Goal: Navigation & Orientation: Find specific page/section

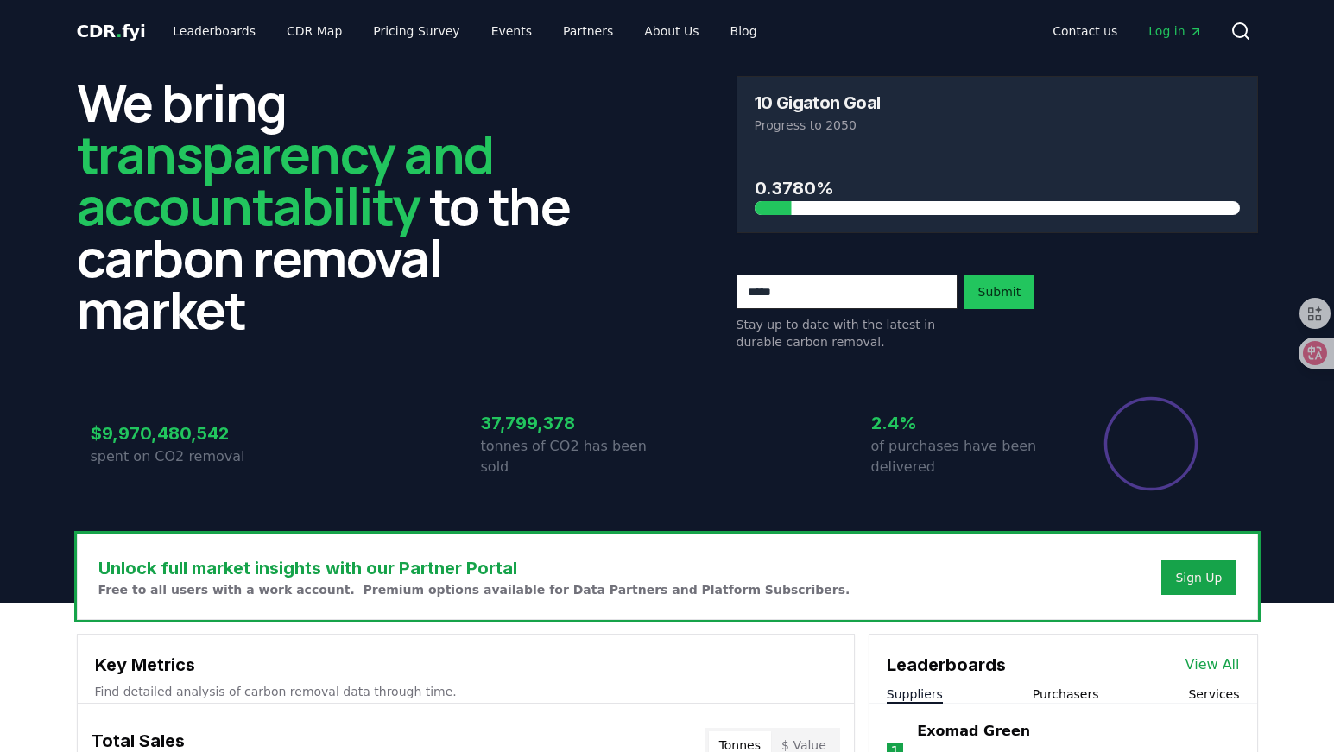
scroll to position [605, 0]
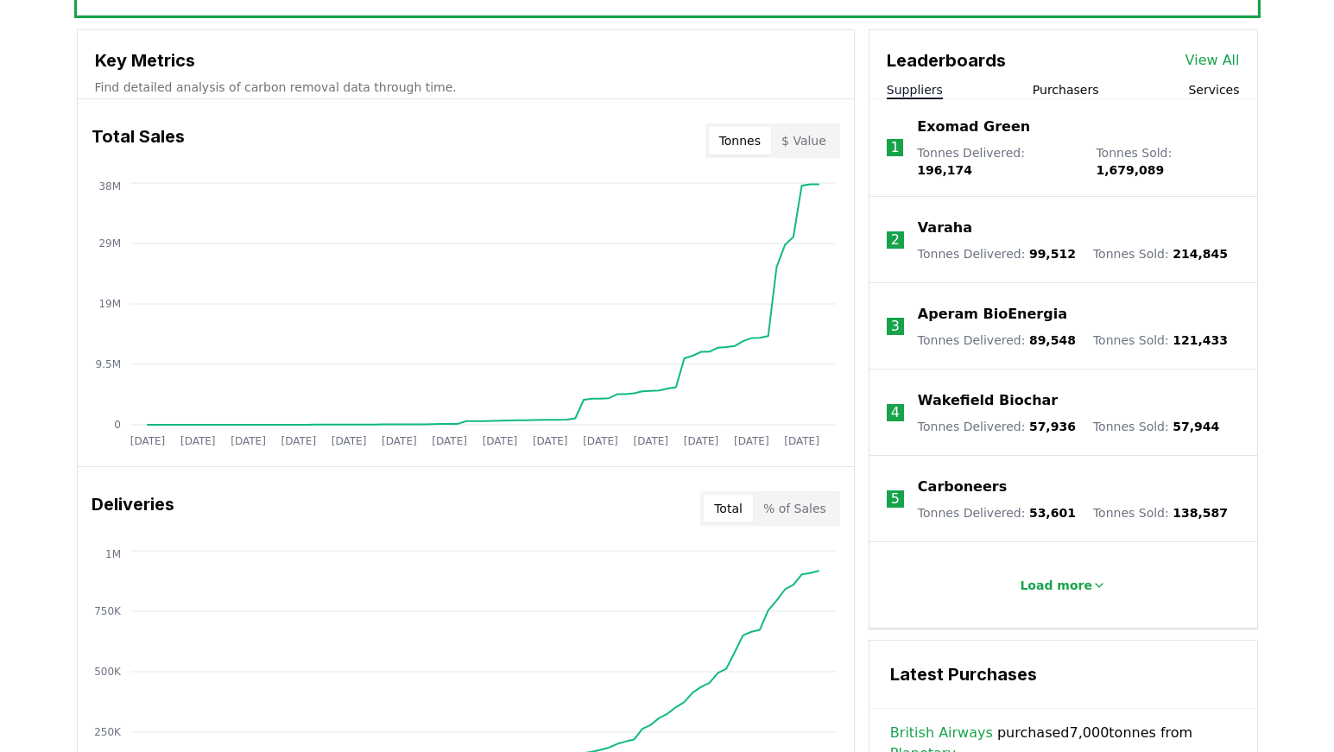
drag, startPoint x: 733, startPoint y: 507, endPoint x: 761, endPoint y: 510, distance: 27.8
click at [733, 508] on button "Total" at bounding box center [728, 509] width 49 height 28
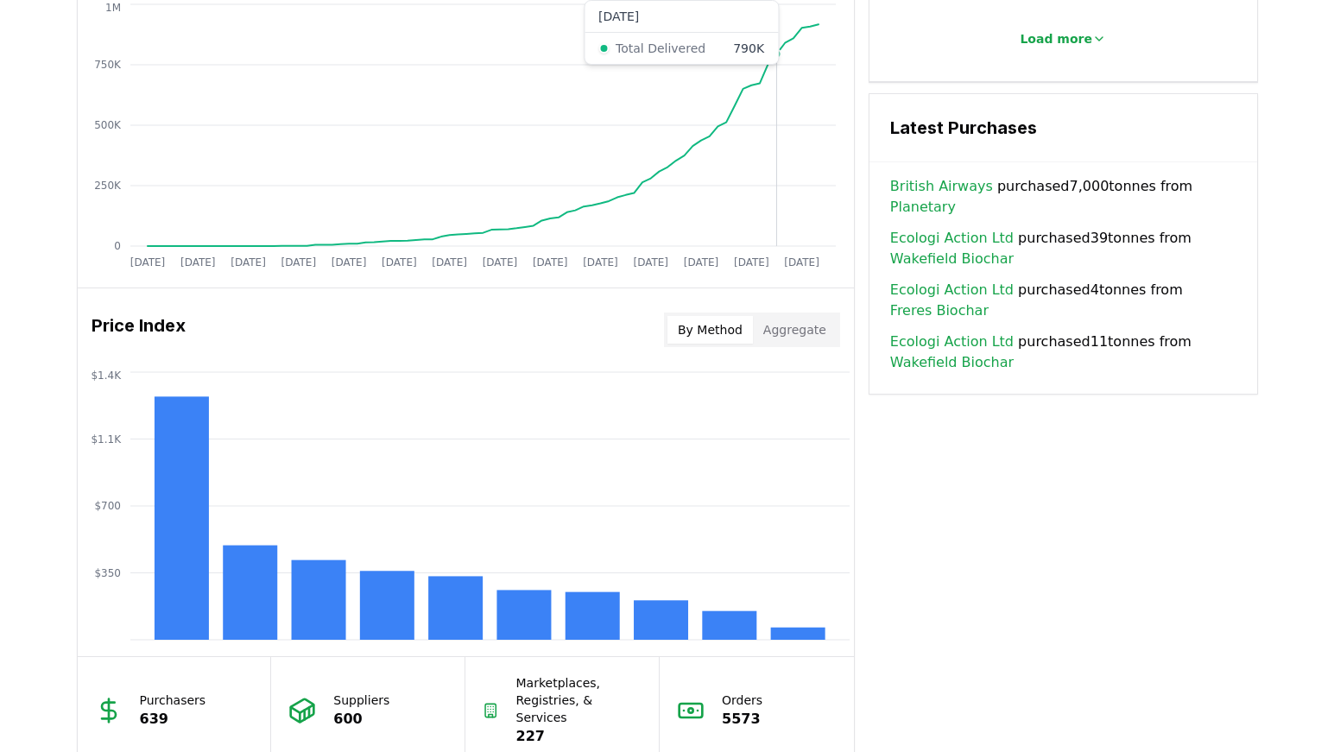
scroll to position [1296, 0]
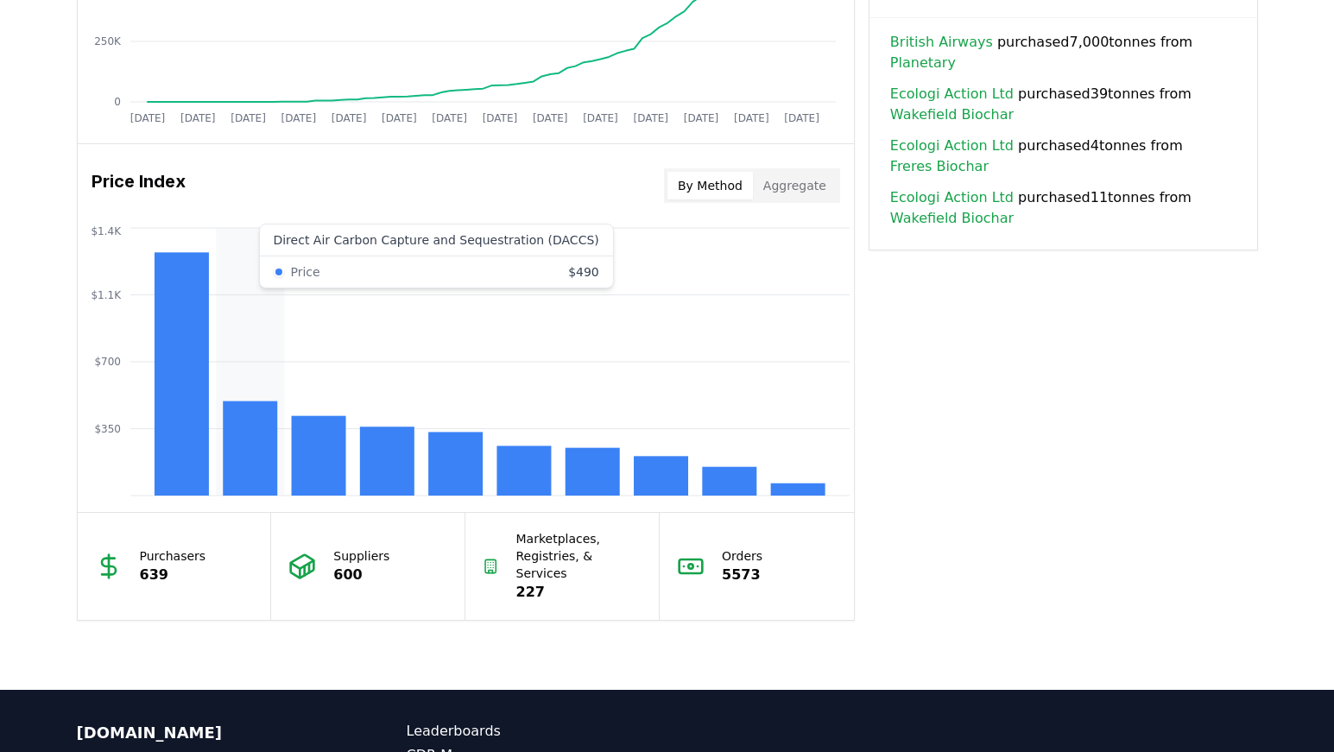
click at [244, 460] on rect at bounding box center [250, 449] width 54 height 94
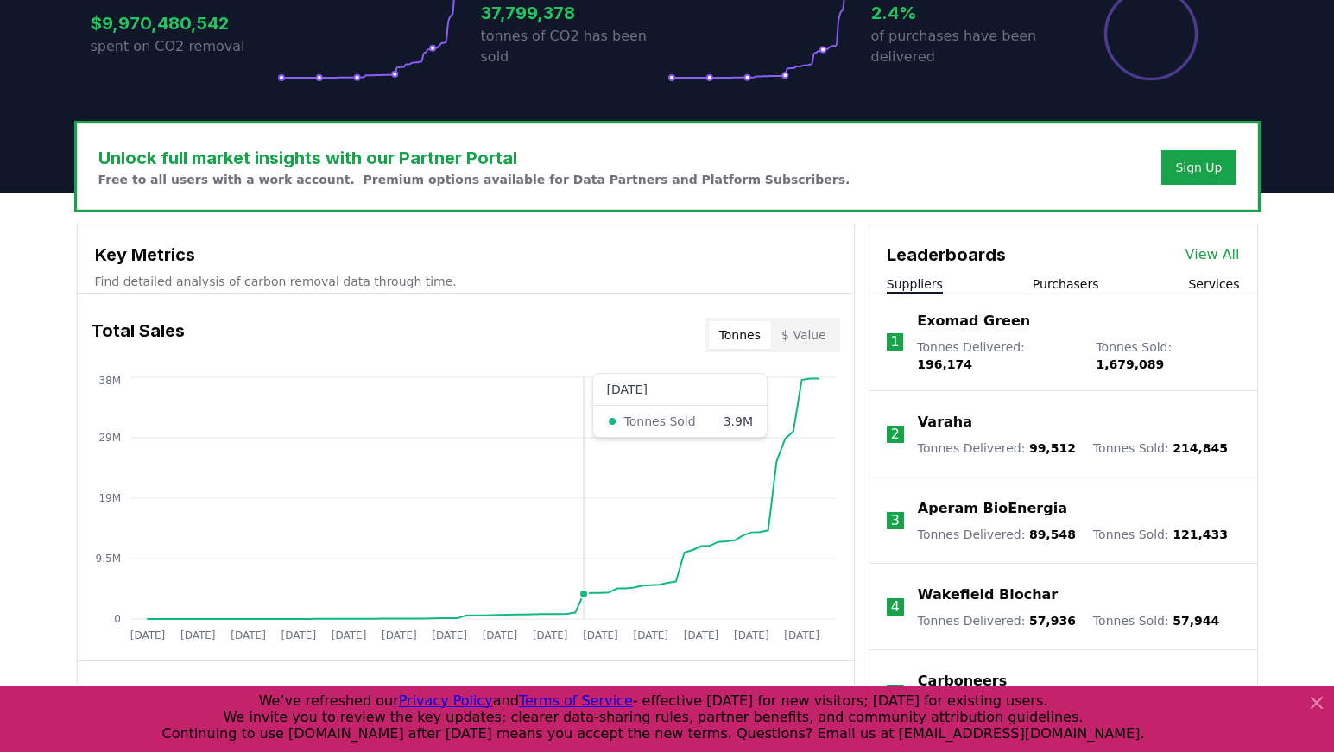
scroll to position [864, 0]
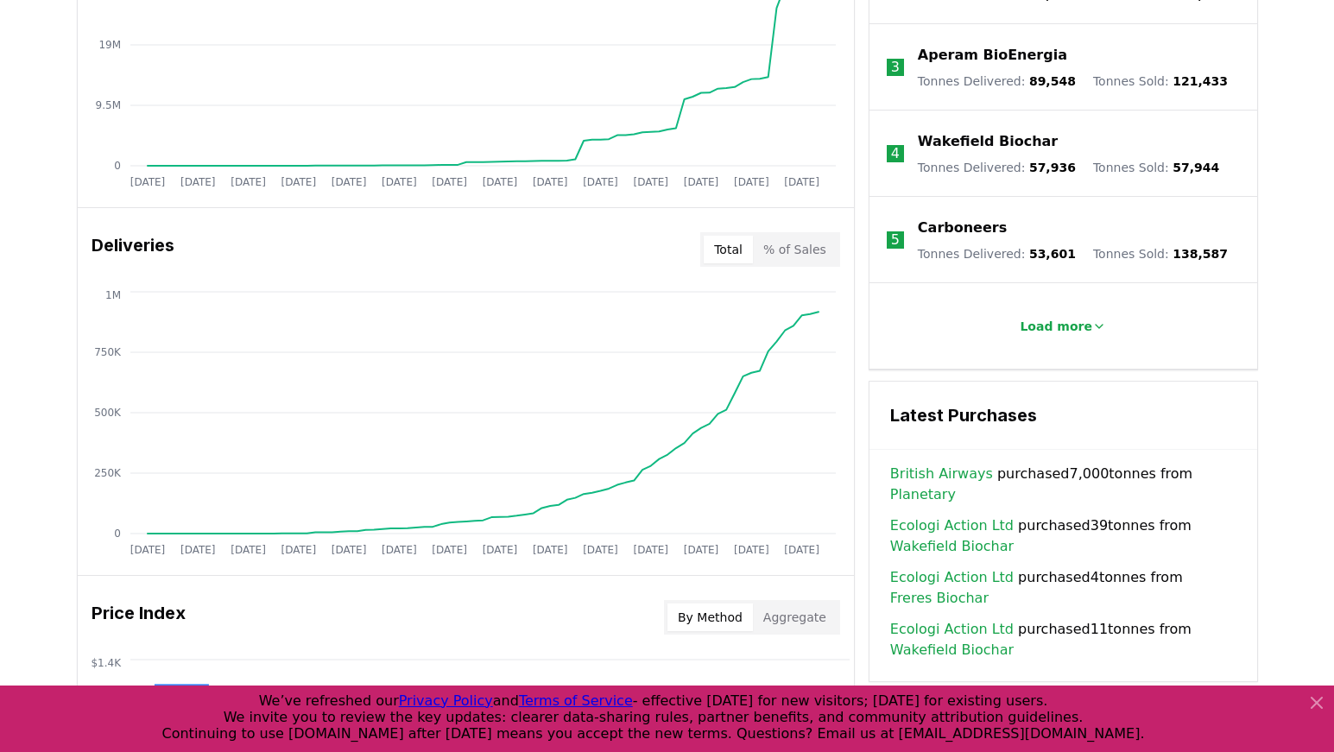
click at [1319, 705] on icon at bounding box center [1317, 703] width 10 height 10
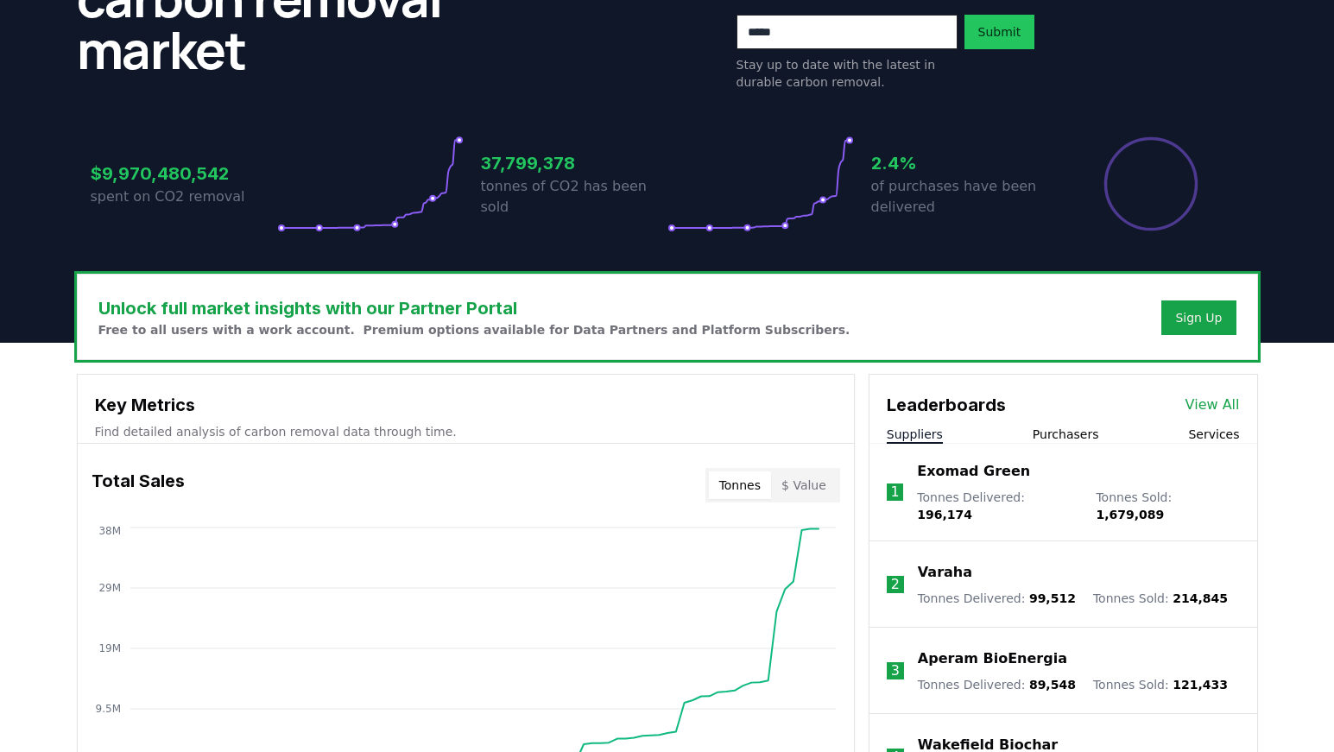
scroll to position [0, 0]
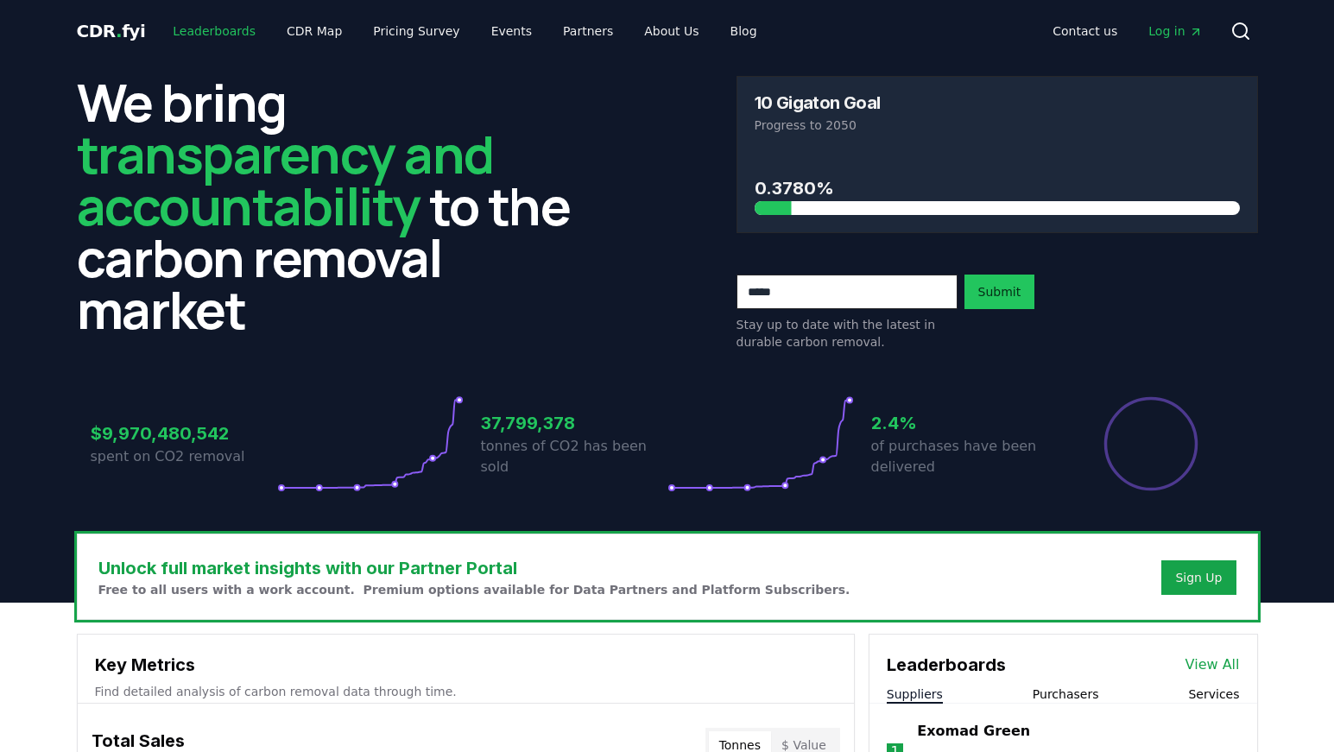
click at [194, 34] on link "Leaderboards" at bounding box center [214, 31] width 111 height 31
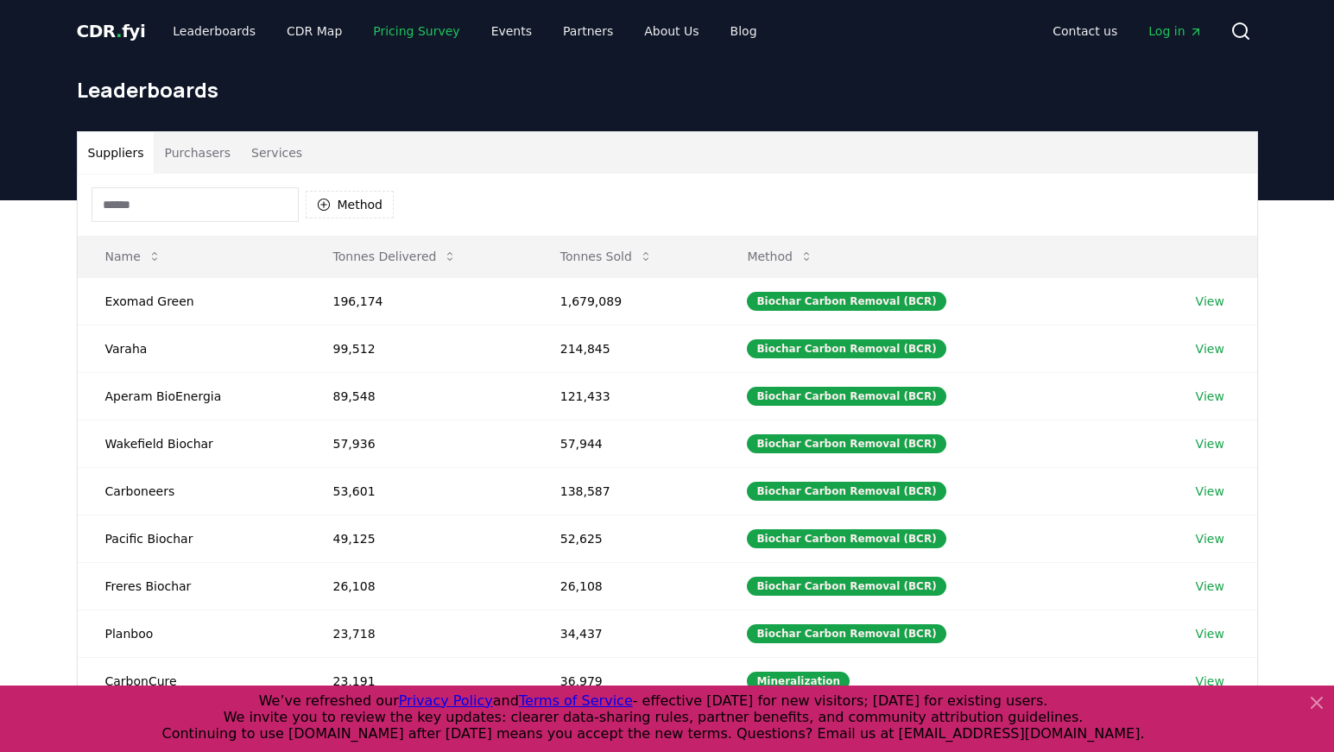
click at [412, 37] on link "Pricing Survey" at bounding box center [416, 31] width 114 height 31
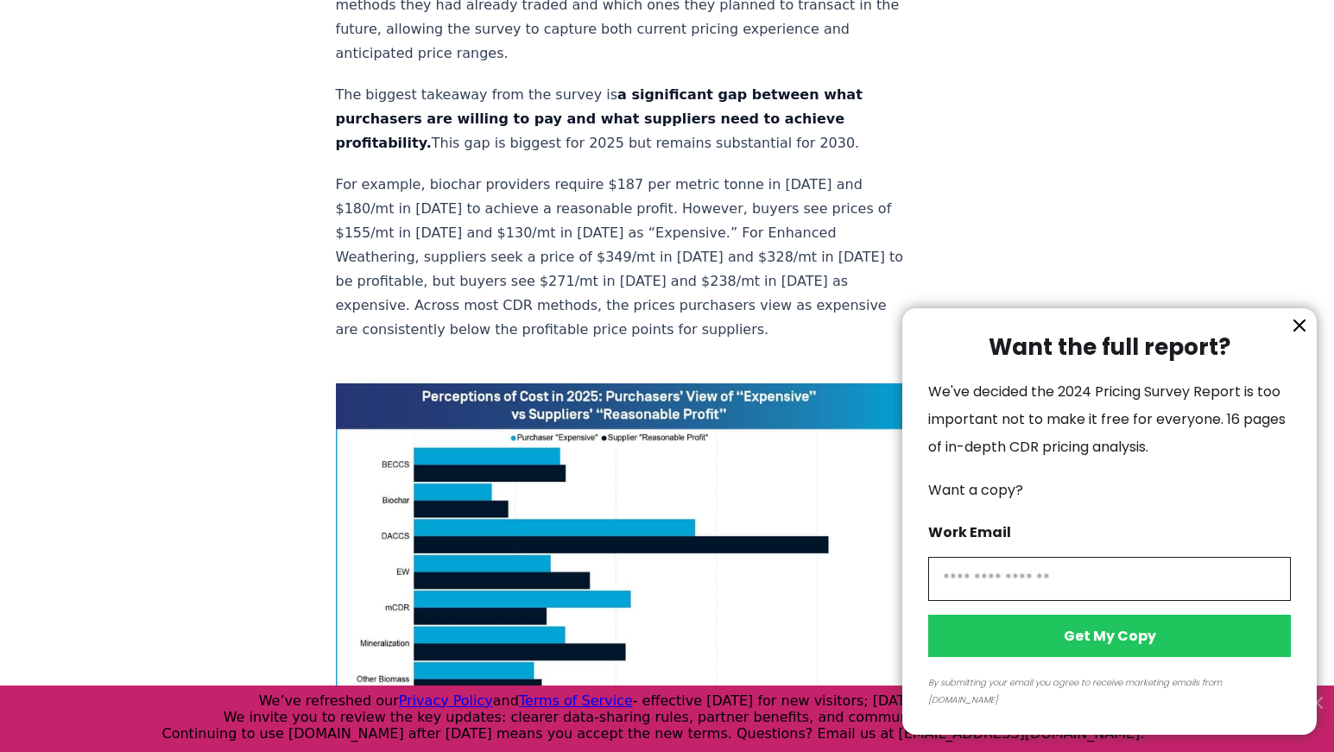
scroll to position [1123, 0]
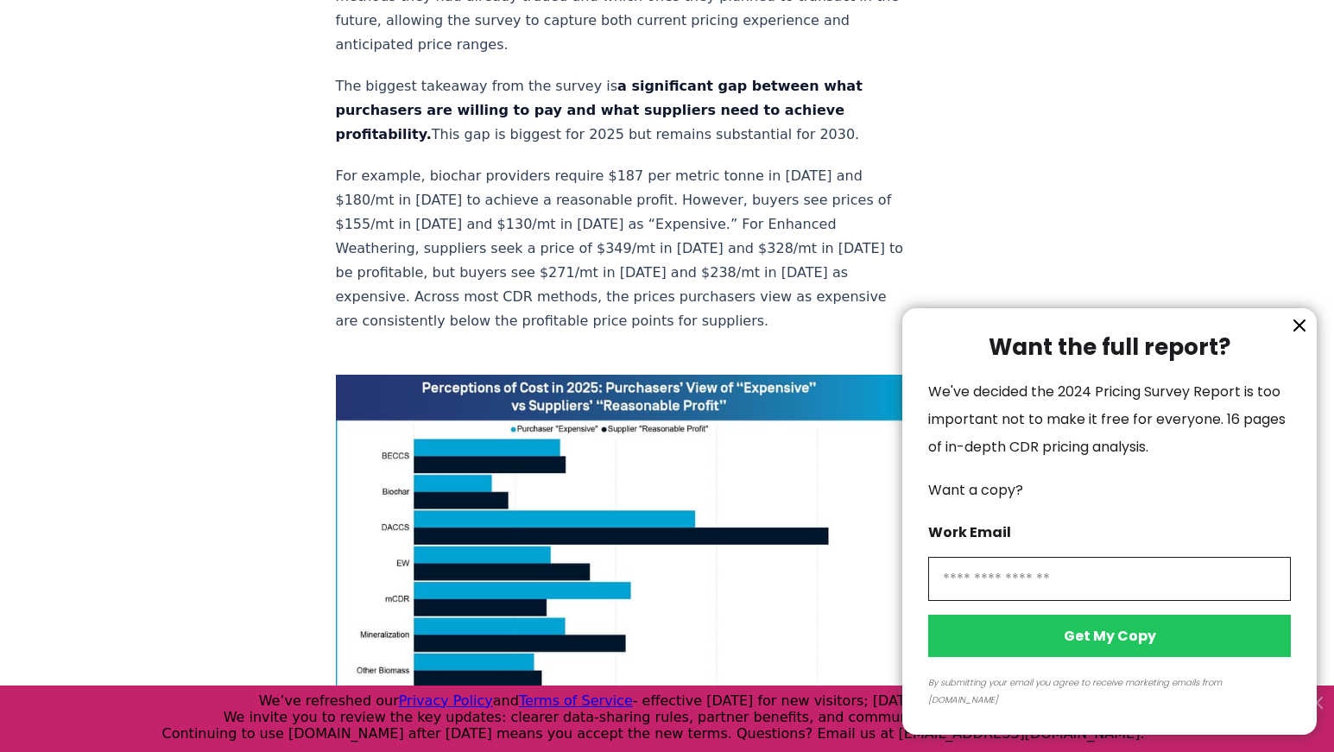
click at [1301, 331] on icon "information" at bounding box center [1300, 325] width 10 height 10
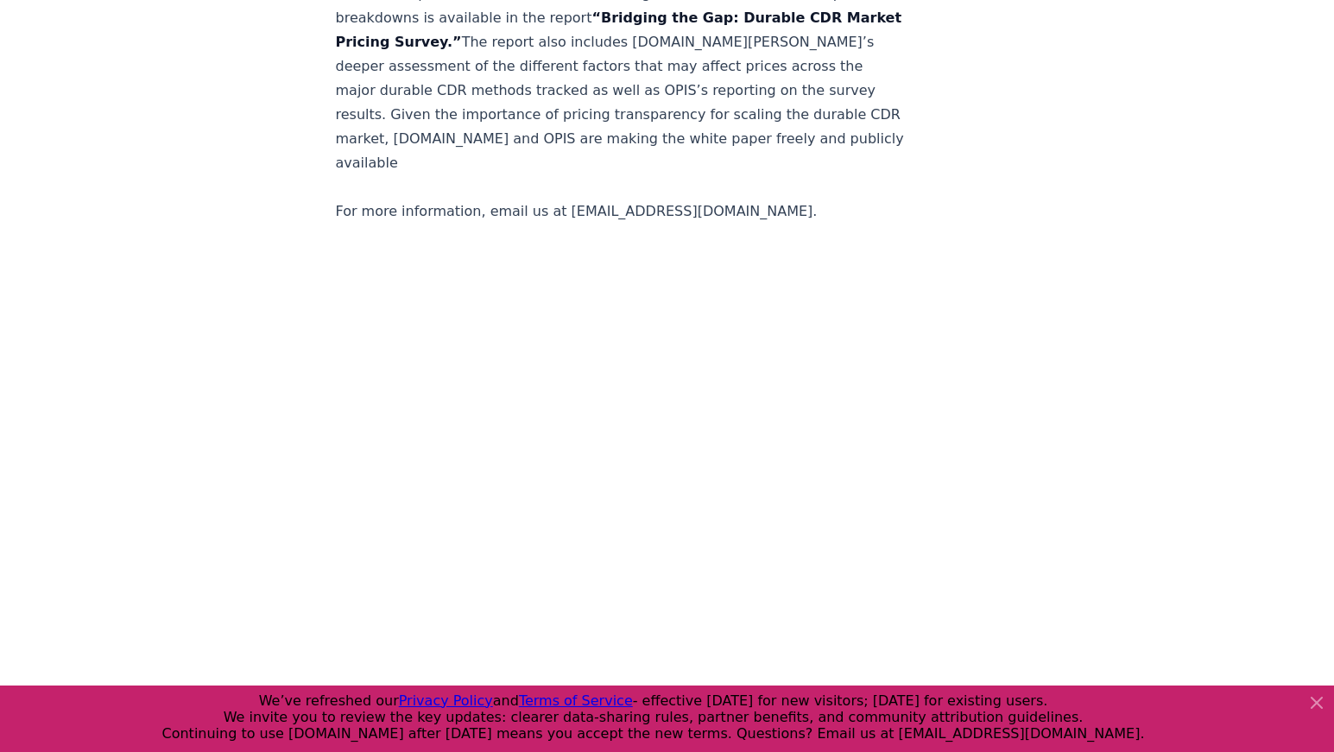
scroll to position [3394, 0]
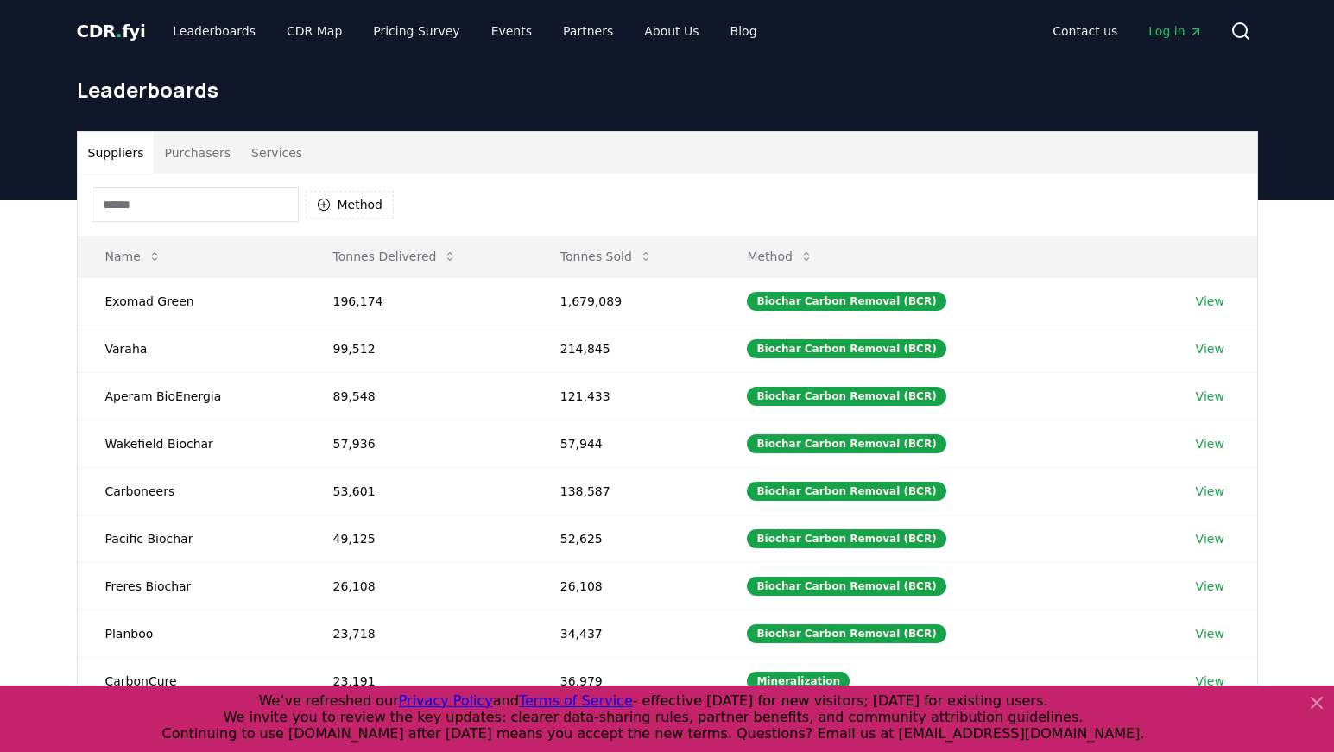
click at [192, 145] on button "Purchasers" at bounding box center [197, 152] width 87 height 41
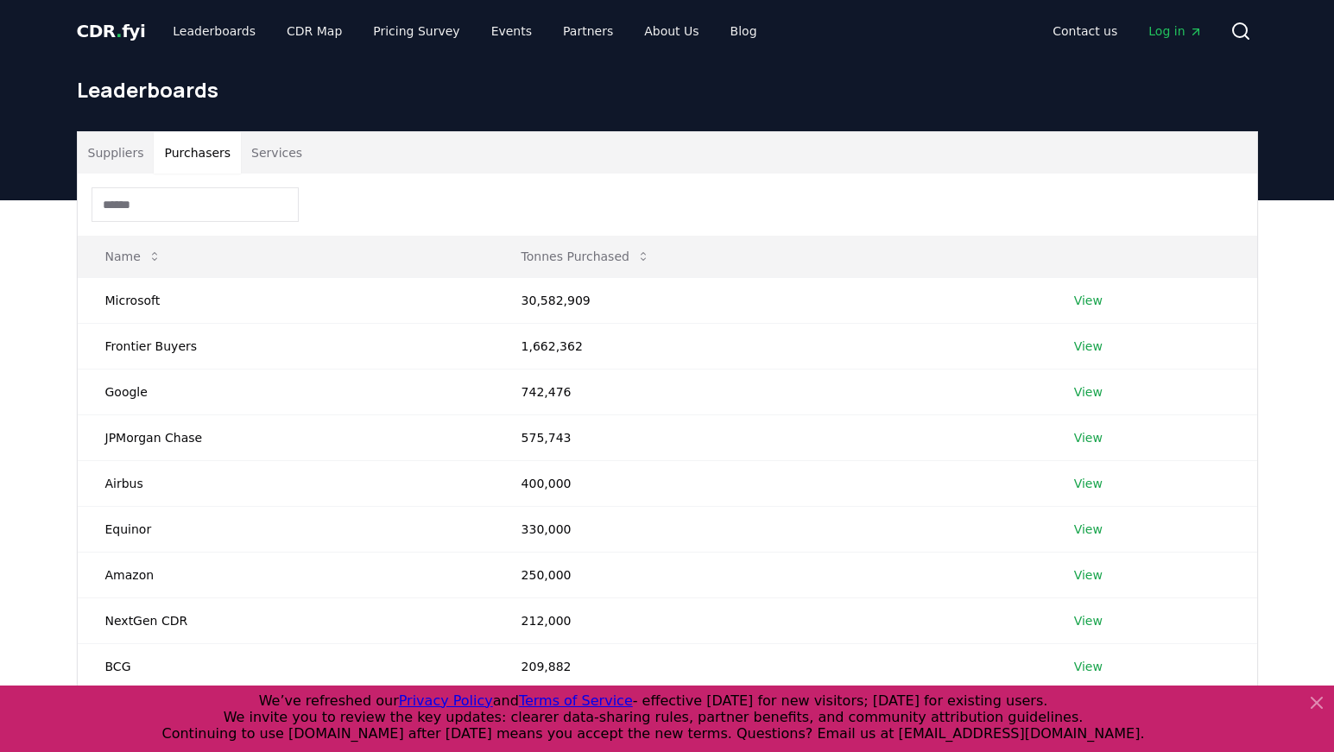
click at [255, 156] on button "Services" at bounding box center [277, 152] width 72 height 41
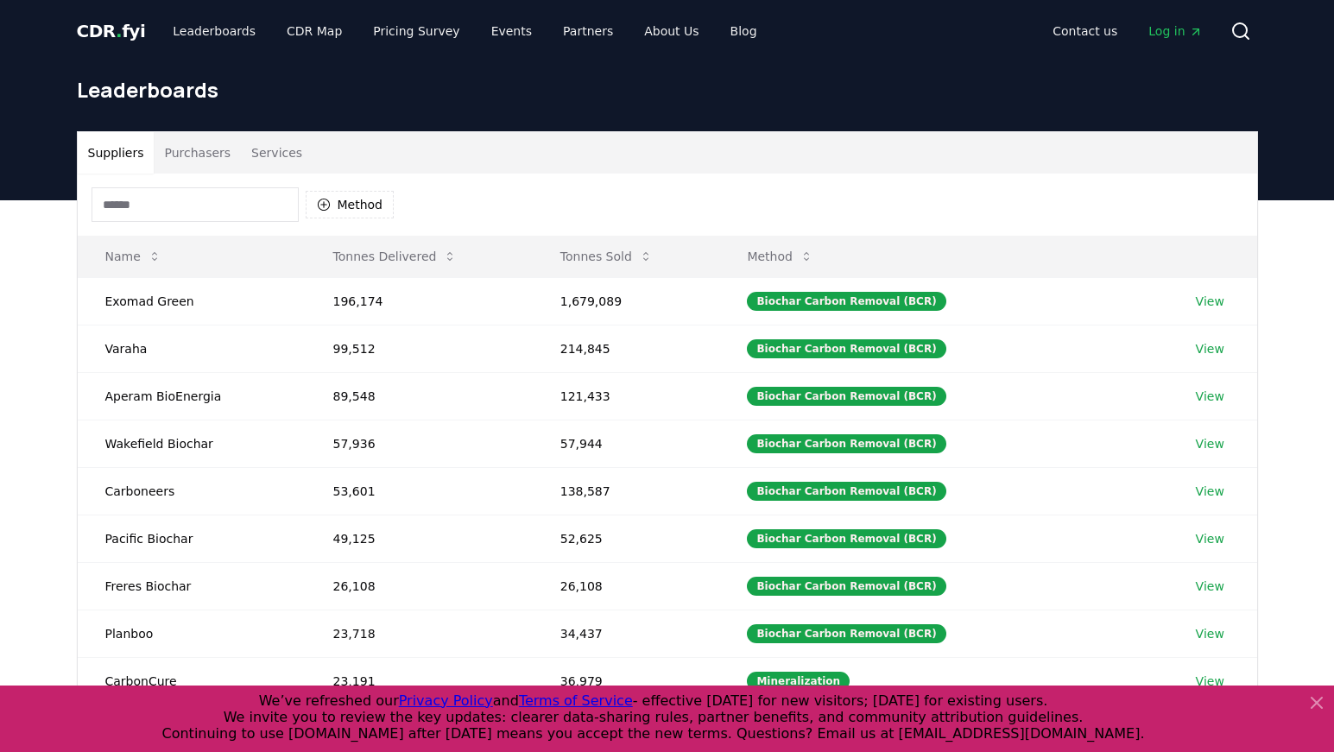
drag, startPoint x: 122, startPoint y: 152, endPoint x: 211, endPoint y: 55, distance: 131.4
click at [124, 151] on button "Suppliers" at bounding box center [116, 152] width 77 height 41
click at [119, 36] on span "CDR . fyi" at bounding box center [111, 31] width 69 height 21
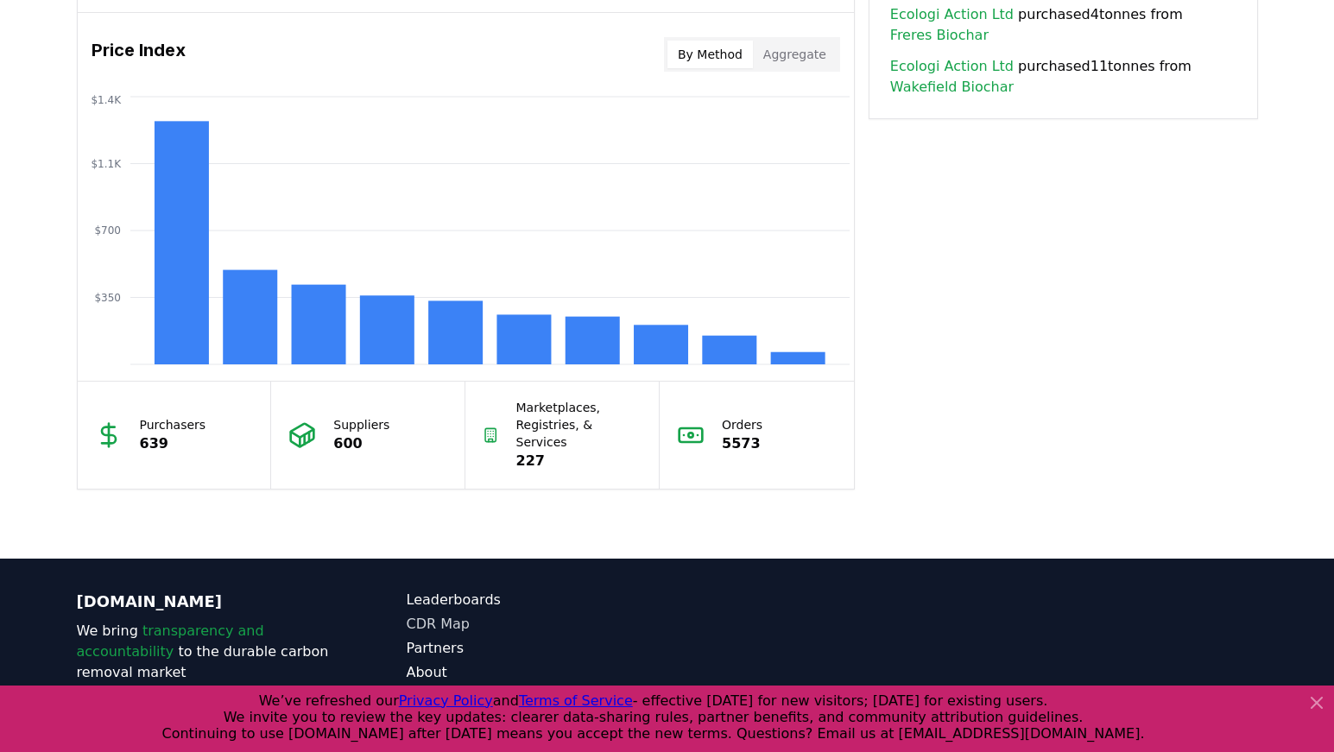
scroll to position [1493, 0]
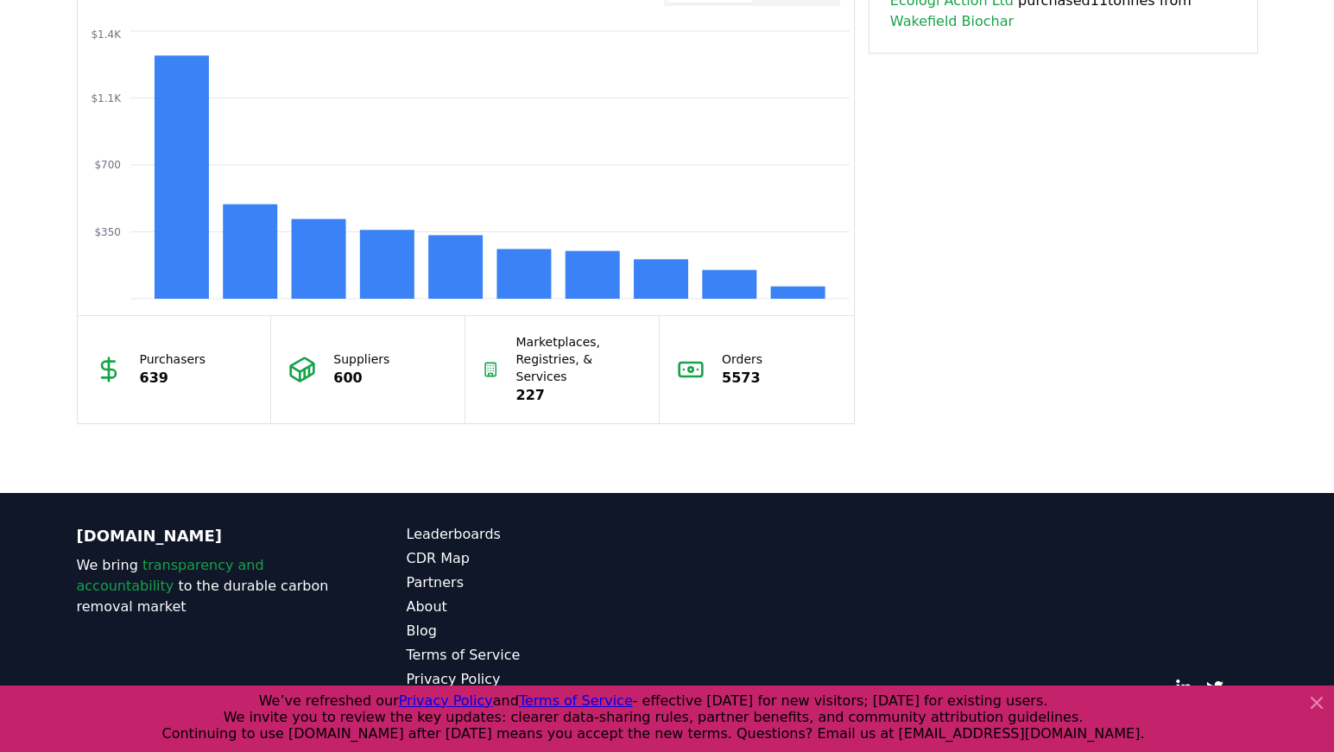
click at [1317, 704] on icon at bounding box center [1317, 703] width 10 height 10
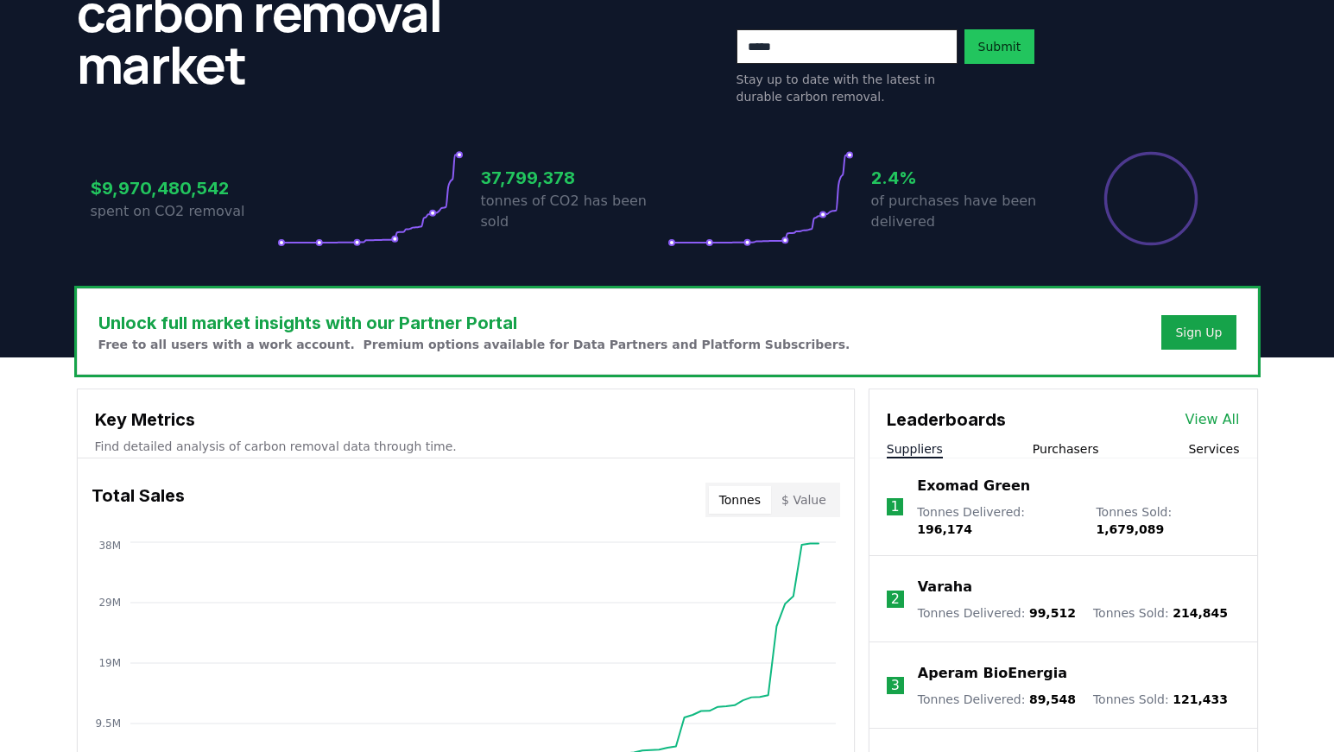
scroll to position [111, 0]
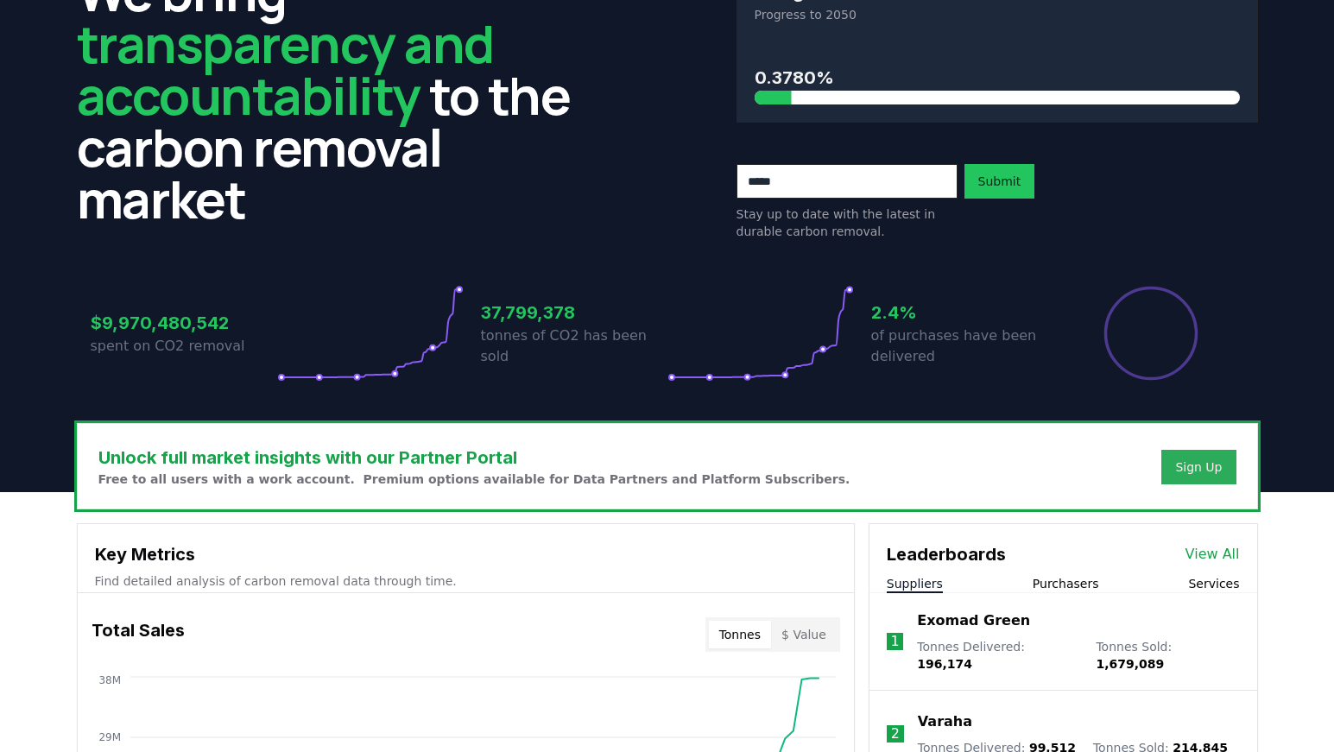
click at [1211, 470] on div "Sign Up" at bounding box center [1199, 467] width 47 height 17
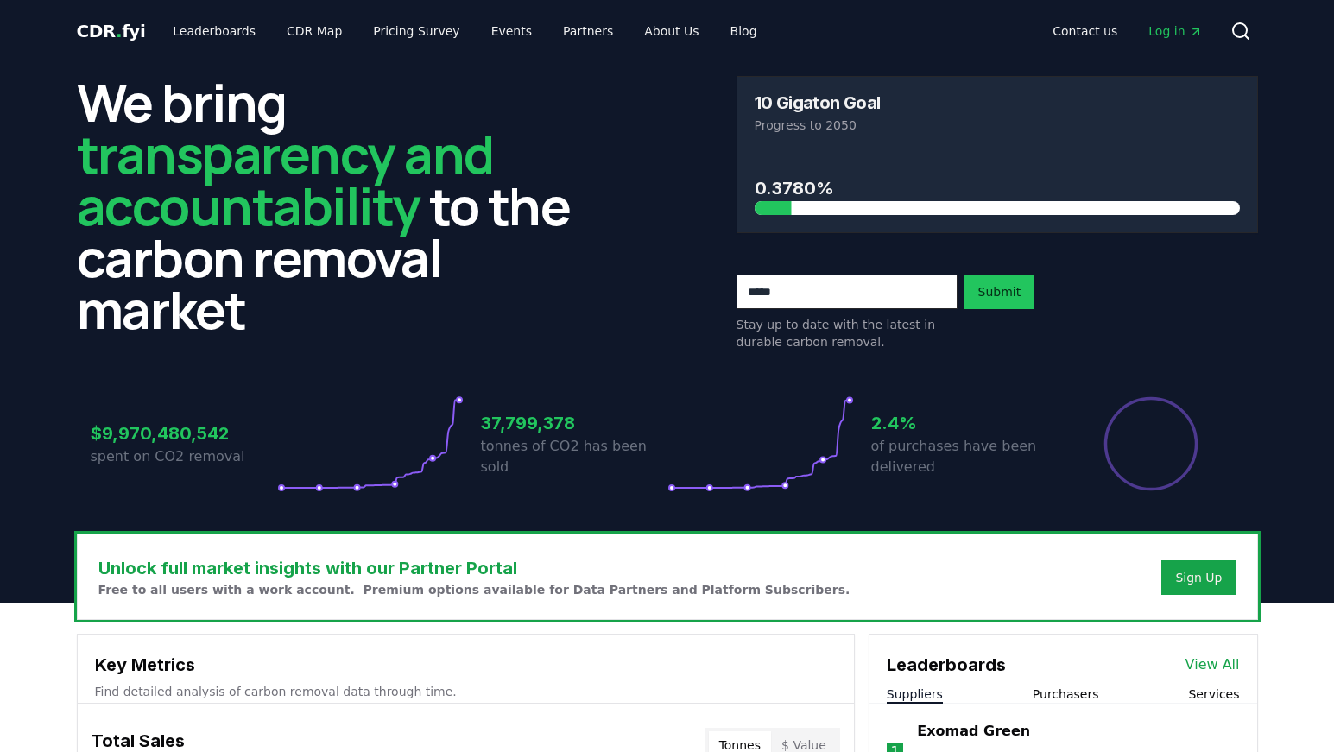
click at [1173, 35] on span "Log in" at bounding box center [1176, 30] width 54 height 17
